Goal: Register for event/course

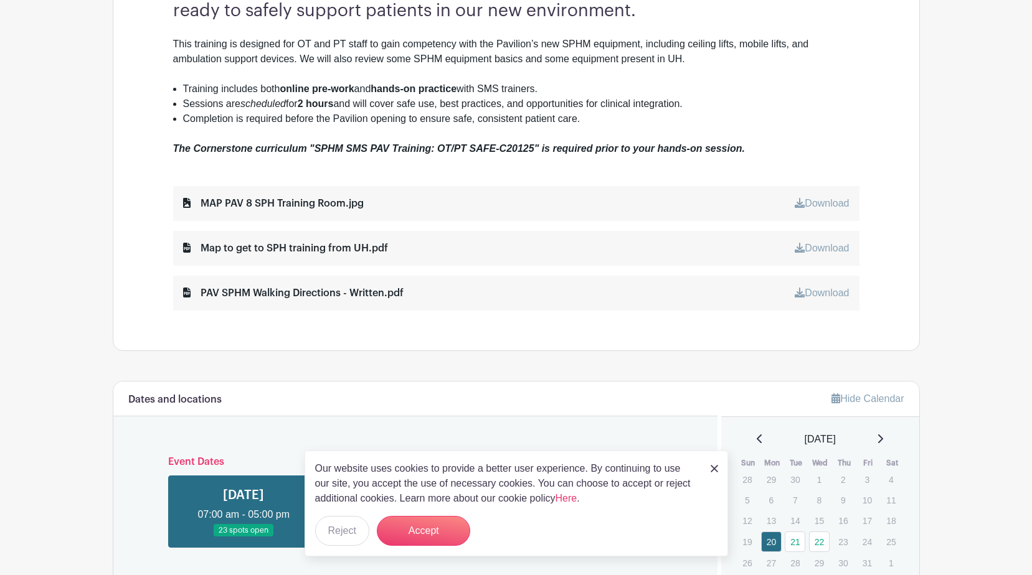
scroll to position [685, 0]
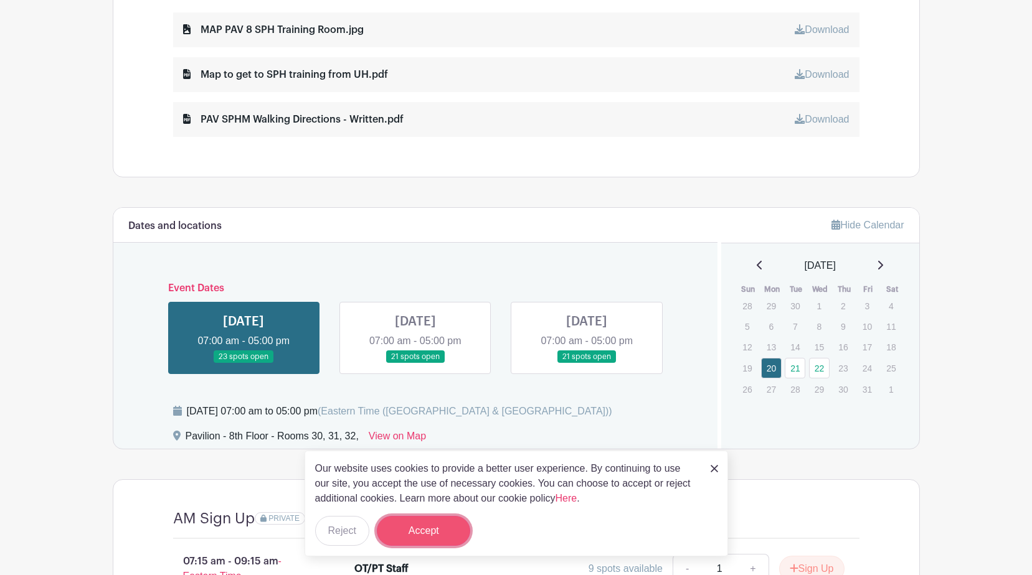
click at [446, 525] on button "Accept" at bounding box center [423, 531] width 93 height 30
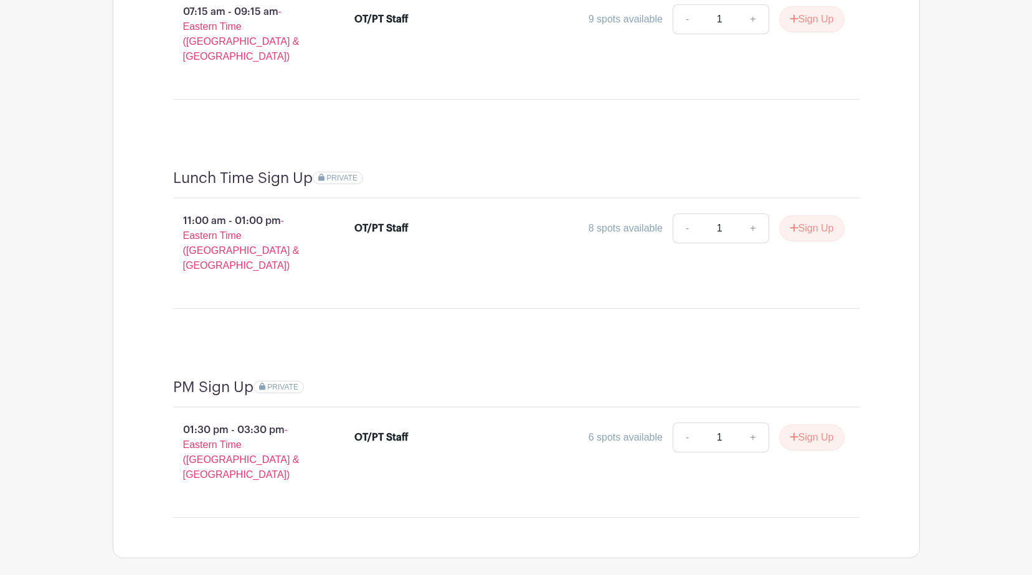
scroll to position [1251, 0]
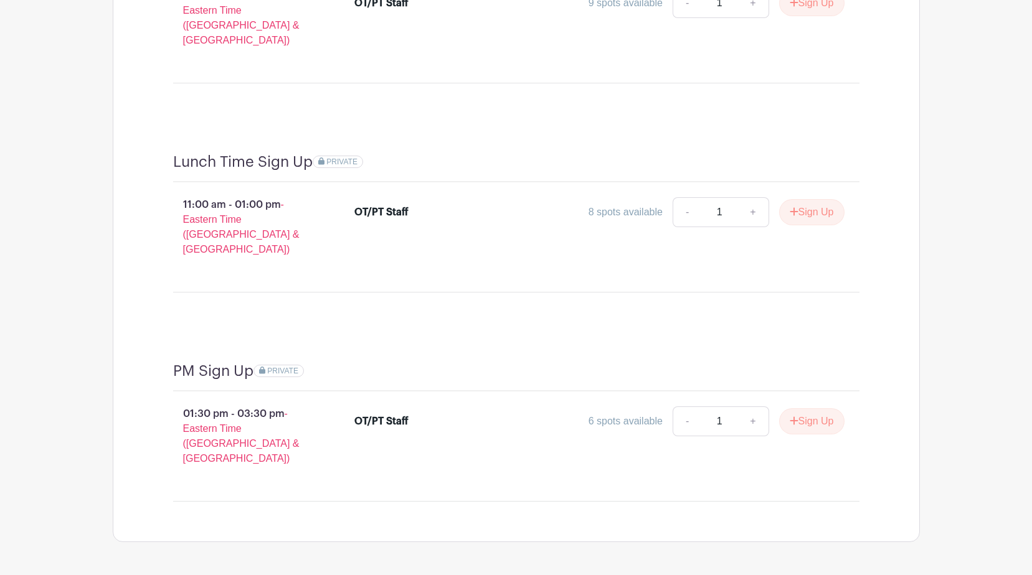
click at [342, 158] on span "PRIVATE" at bounding box center [341, 162] width 31 height 9
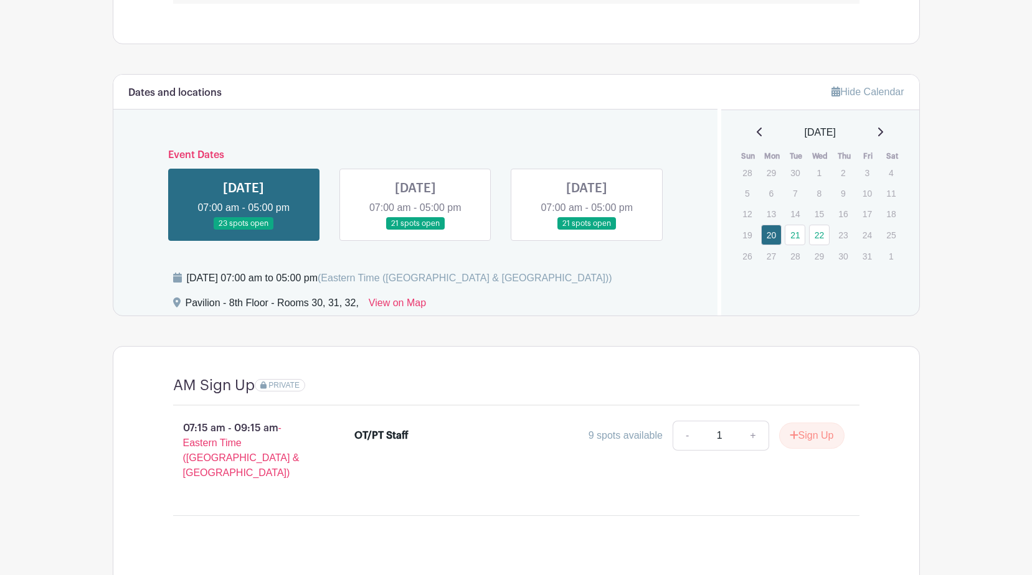
scroll to position [815, 0]
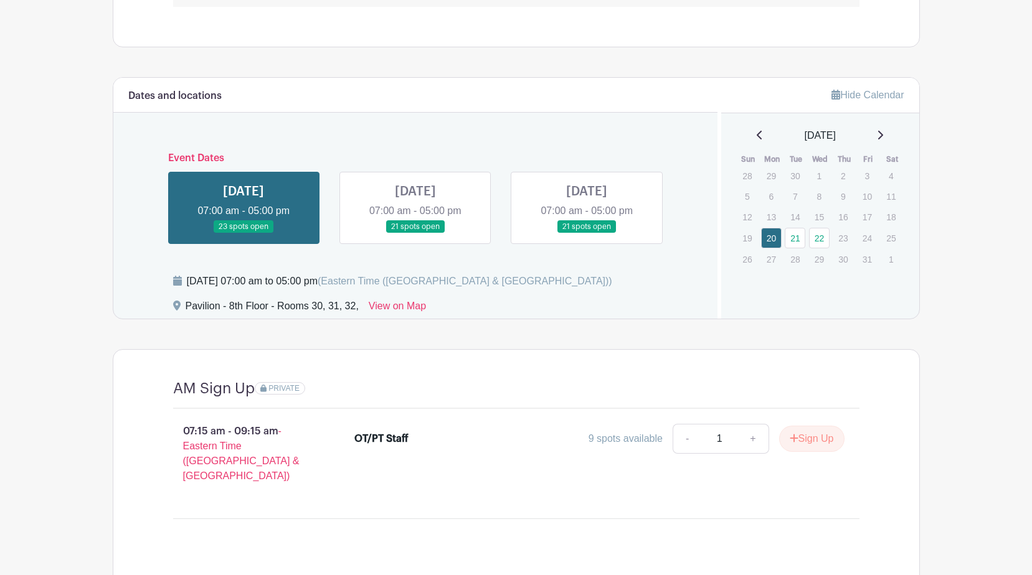
click at [415, 233] on link at bounding box center [415, 233] width 0 height 0
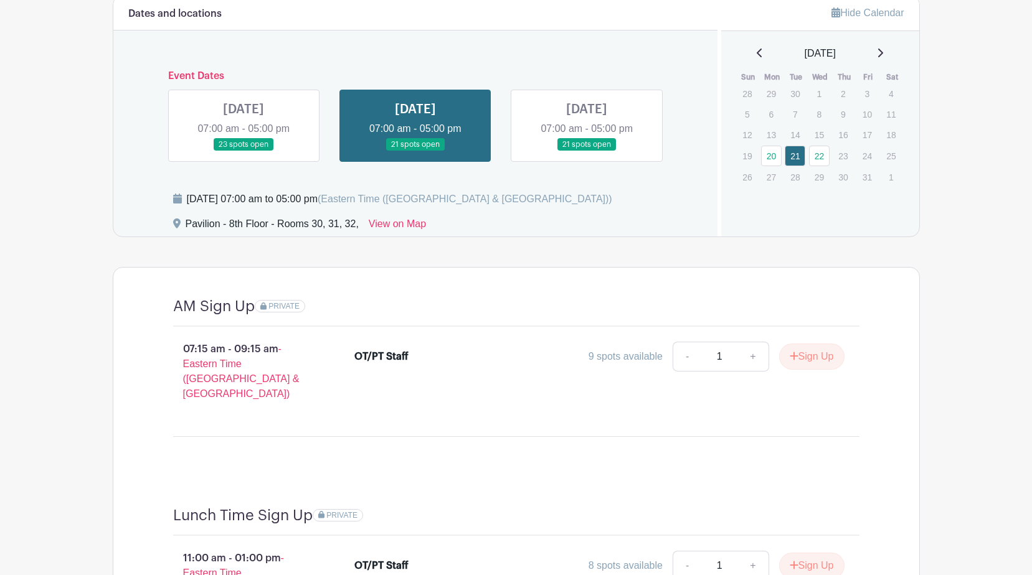
scroll to position [877, 0]
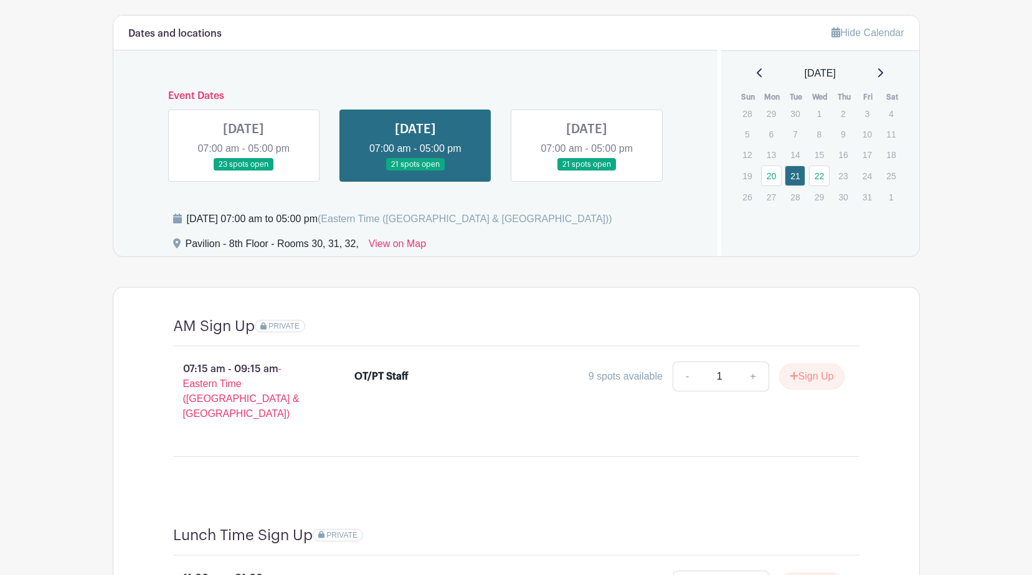
click at [587, 171] on link at bounding box center [587, 171] width 0 height 0
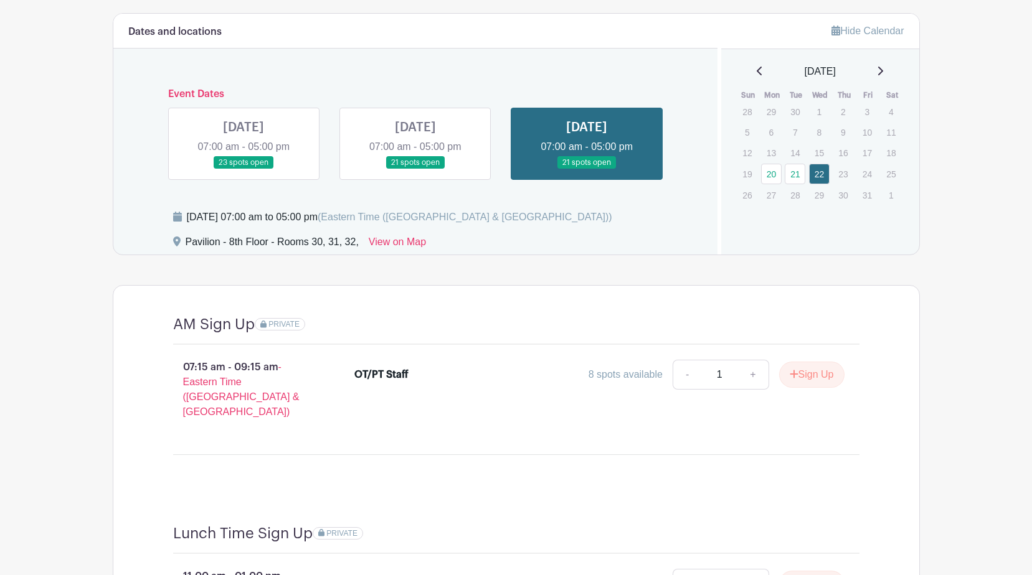
scroll to position [877, 0]
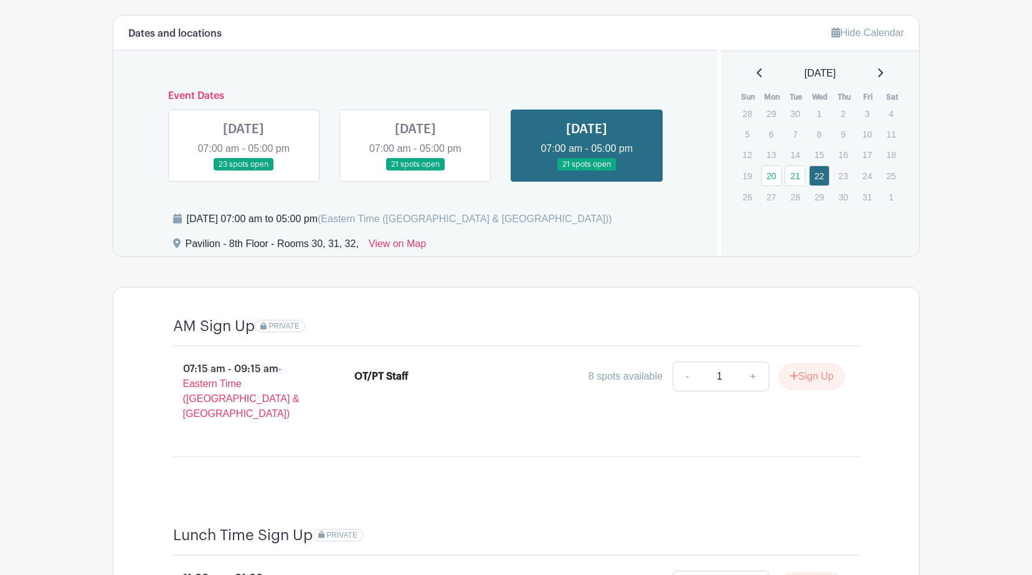
click at [243, 171] on link at bounding box center [243, 171] width 0 height 0
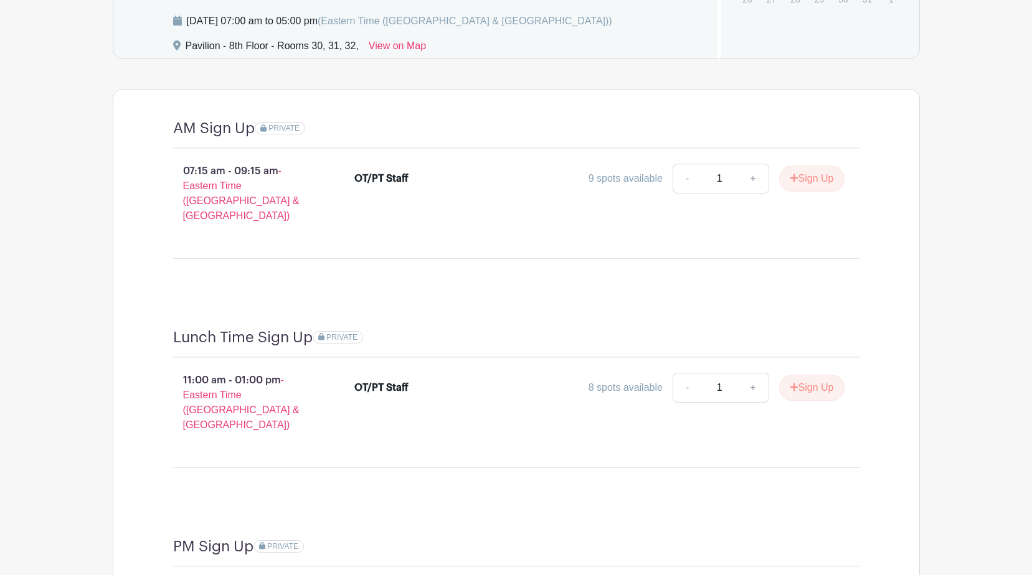
scroll to position [1126, 0]
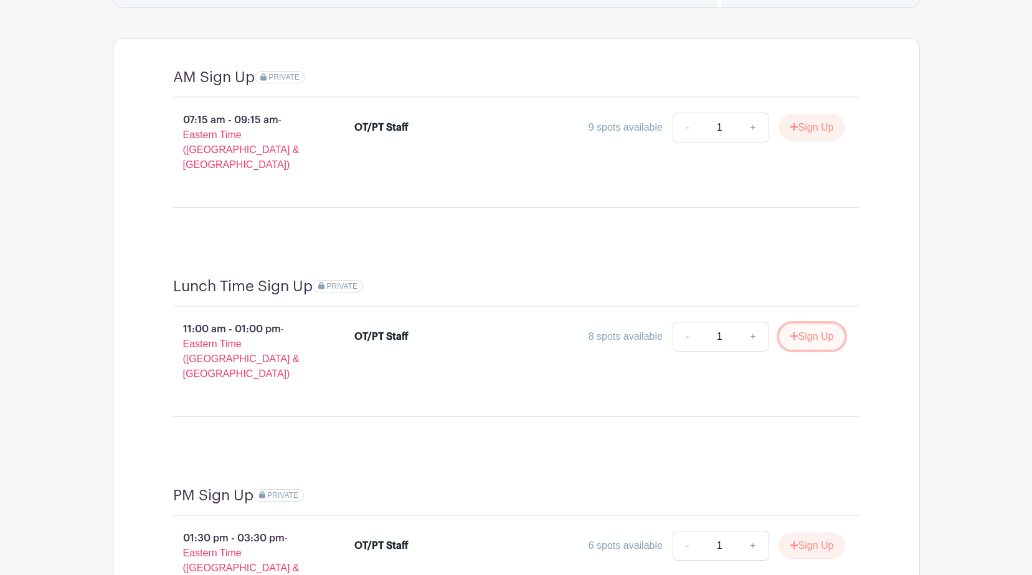
click at [790, 331] on icon "submit" at bounding box center [793, 336] width 9 height 10
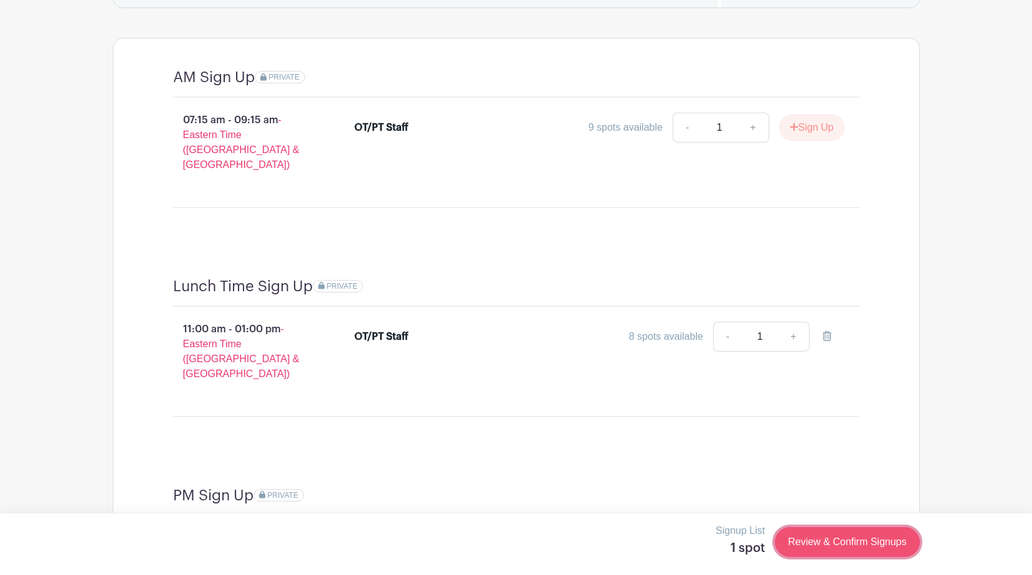
click at [860, 549] on link "Review & Confirm Signups" at bounding box center [847, 542] width 144 height 30
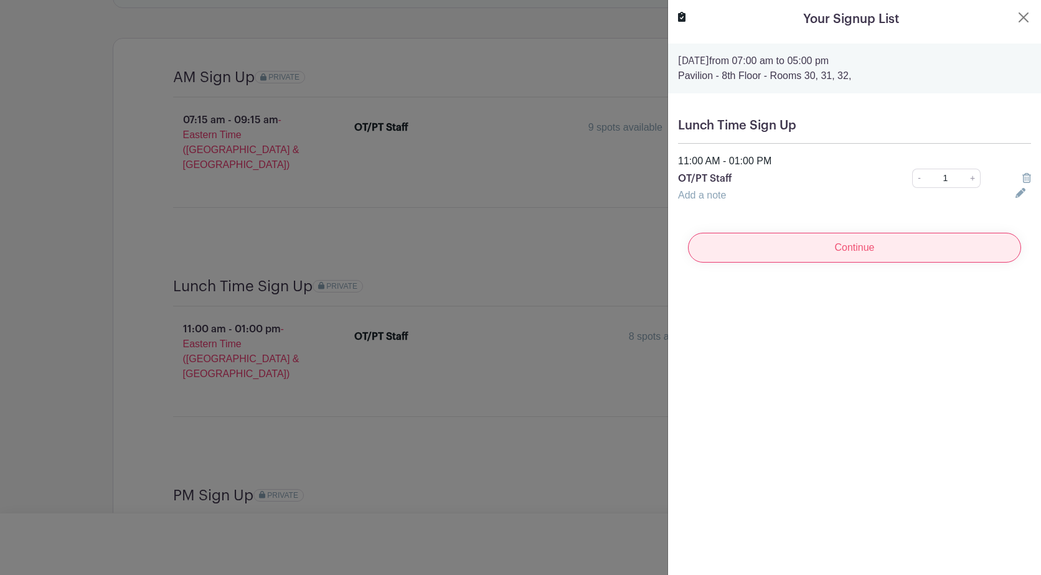
click at [818, 241] on input "Continue" at bounding box center [854, 248] width 333 height 30
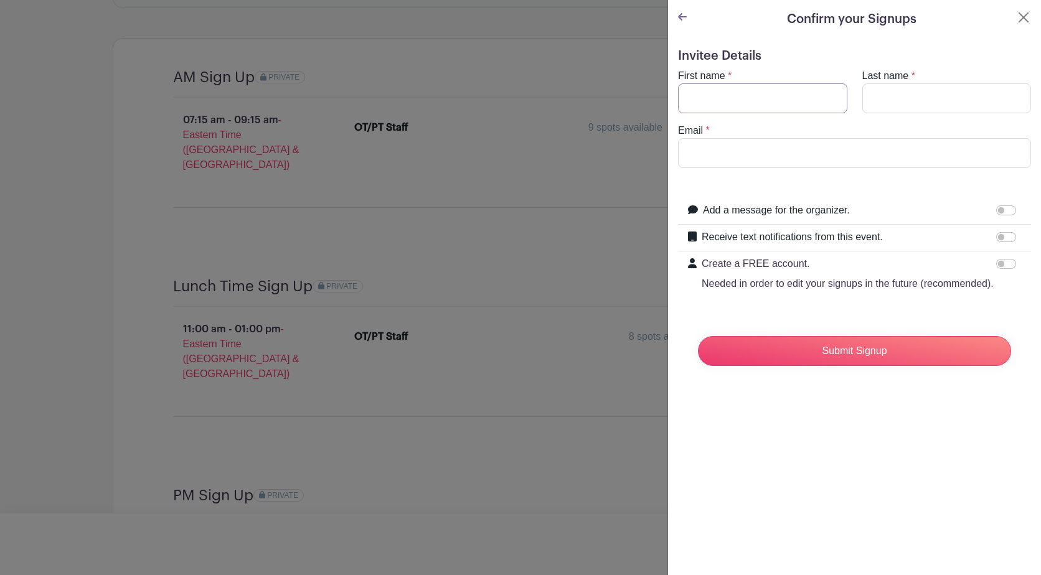
click at [739, 105] on input "First name" at bounding box center [762, 98] width 169 height 30
type input "Ariana"
type input "Brown"
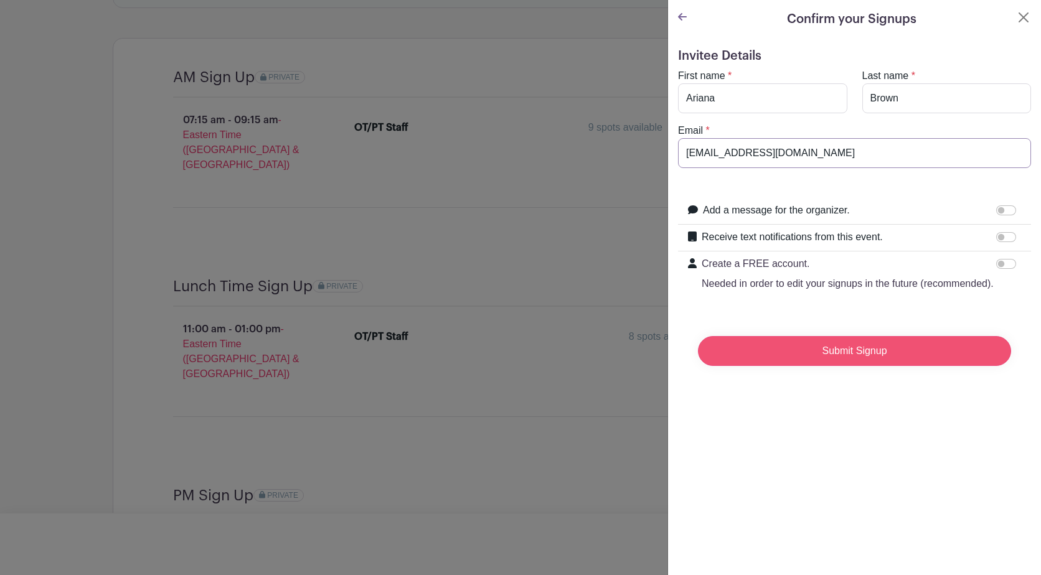
type input "[EMAIL_ADDRESS][DOMAIN_NAME]"
click at [853, 366] on input "Submit Signup" at bounding box center [854, 351] width 313 height 30
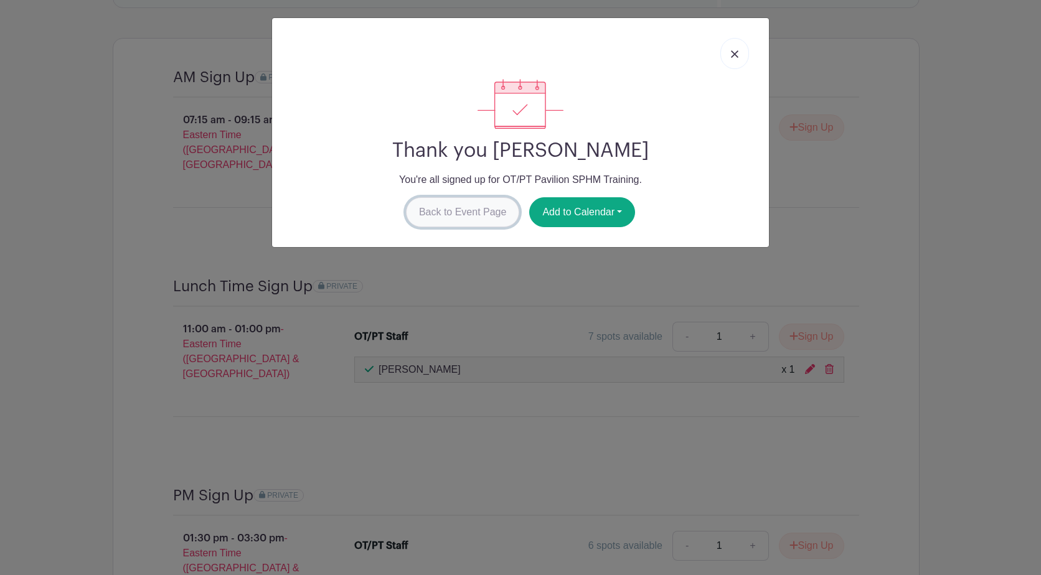
click at [500, 214] on link "Back to Event Page" at bounding box center [463, 212] width 114 height 30
